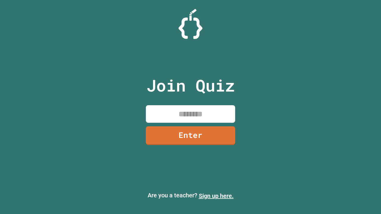
click at [216, 196] on link "Sign up here." at bounding box center [216, 195] width 35 height 7
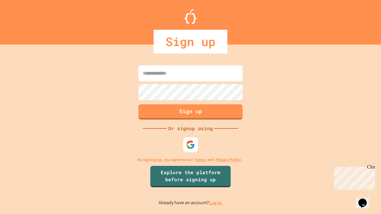
click at [216, 203] on link "Log in." at bounding box center [216, 203] width 14 height 6
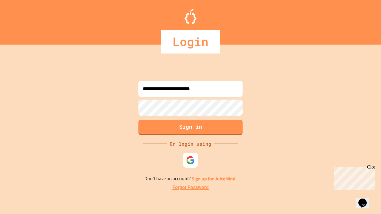
type input "**********"
